Goal: Find specific page/section: Find specific page/section

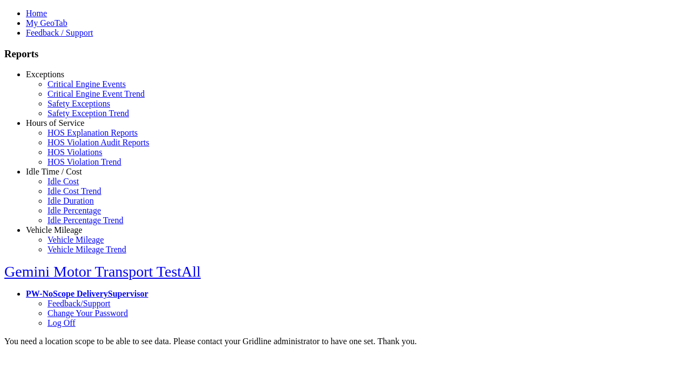
click at [62, 79] on link "Exceptions" at bounding box center [45, 74] width 38 height 9
click at [70, 108] on link "Safety Exceptions" at bounding box center [79, 103] width 63 height 9
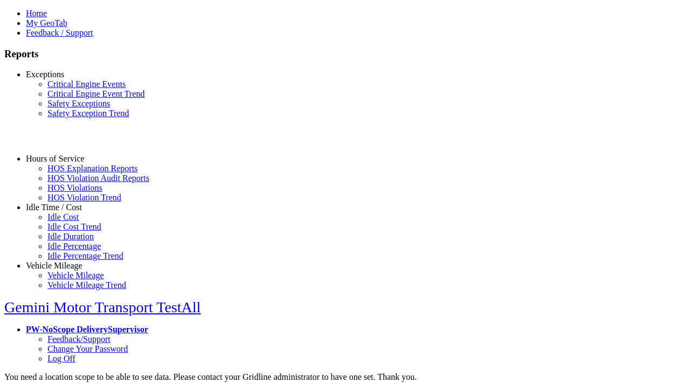
select select "**"
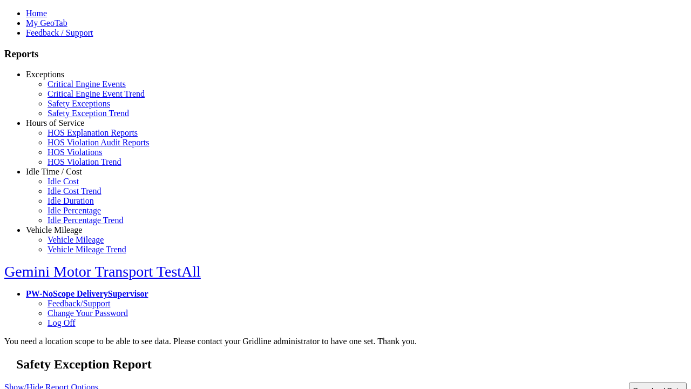
type input "**********"
